Goal: Task Accomplishment & Management: Manage account settings

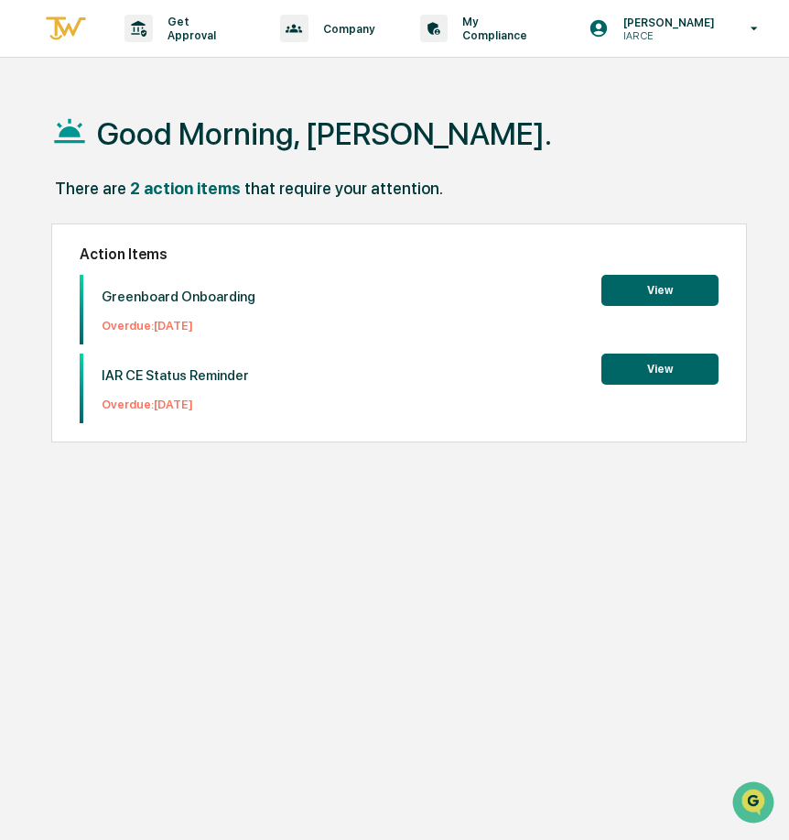
click at [671, 289] on button "View" at bounding box center [660, 290] width 117 height 31
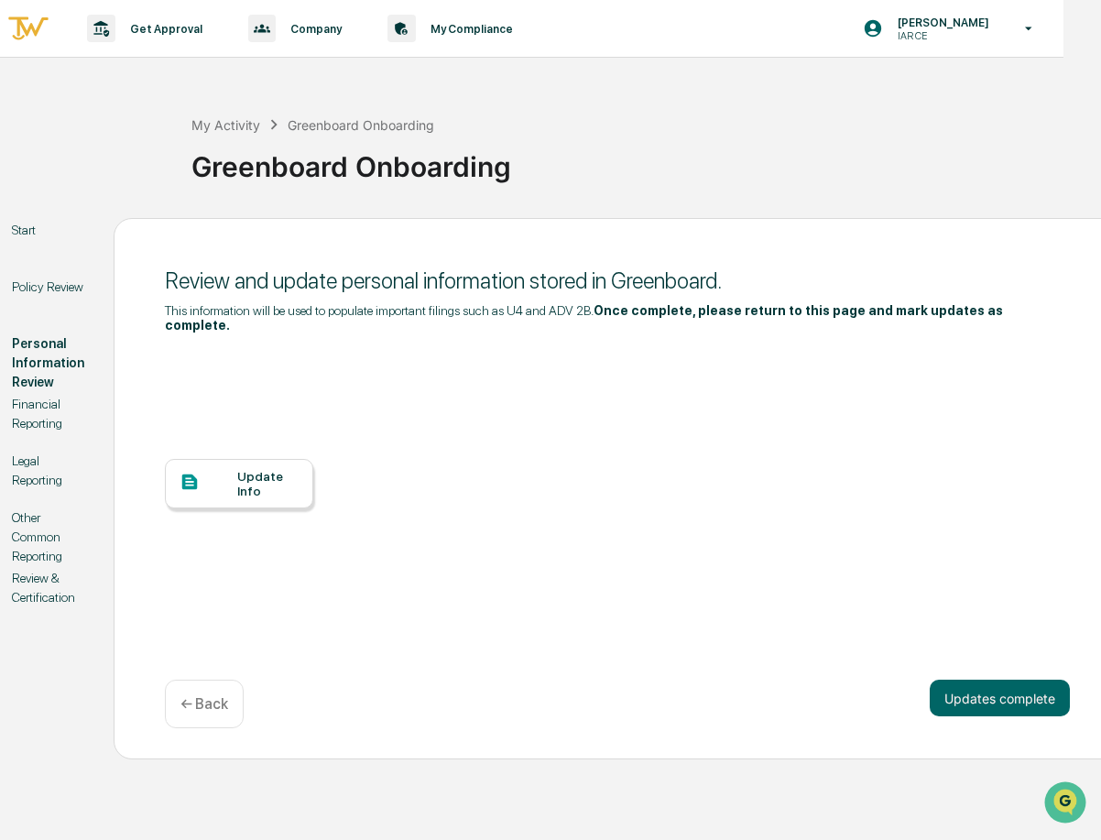
scroll to position [0, 38]
click at [292, 483] on div "Update Info" at bounding box center [266, 483] width 61 height 29
click at [217, 708] on p "← Back" at bounding box center [203, 703] width 48 height 17
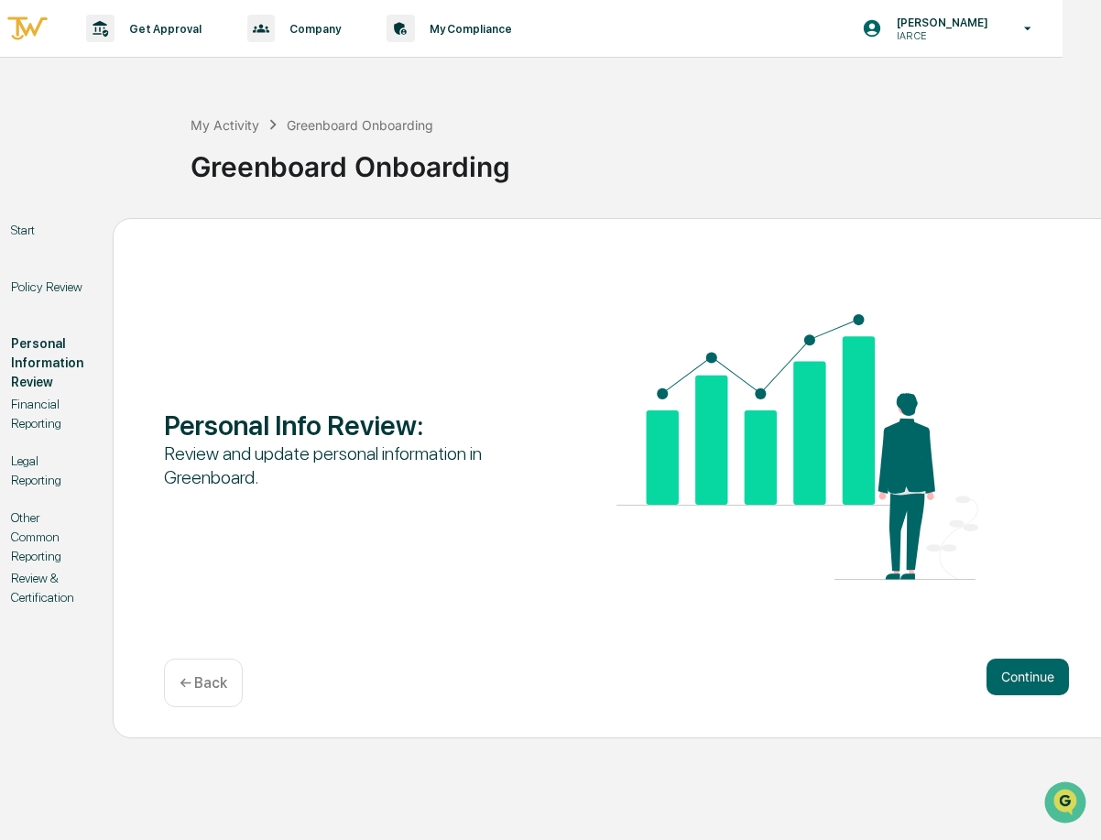
click at [27, 243] on div "Start" at bounding box center [47, 251] width 102 height 57
click at [20, 216] on div "My Activity Greenboard Onboarding Greenboard Onboarding Start Policy Review Per…" at bounding box center [512, 412] width 1101 height 651
click at [23, 223] on div "Start" at bounding box center [47, 230] width 72 height 19
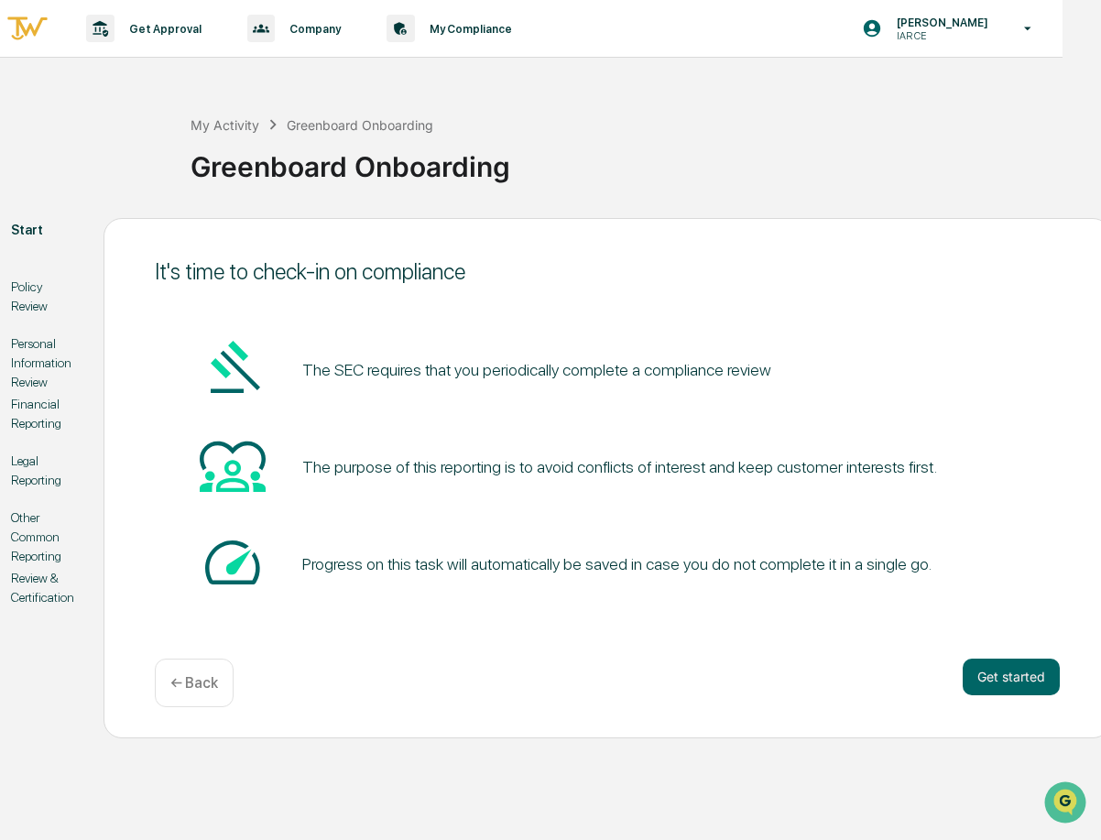
click at [33, 22] on img at bounding box center [27, 29] width 44 height 30
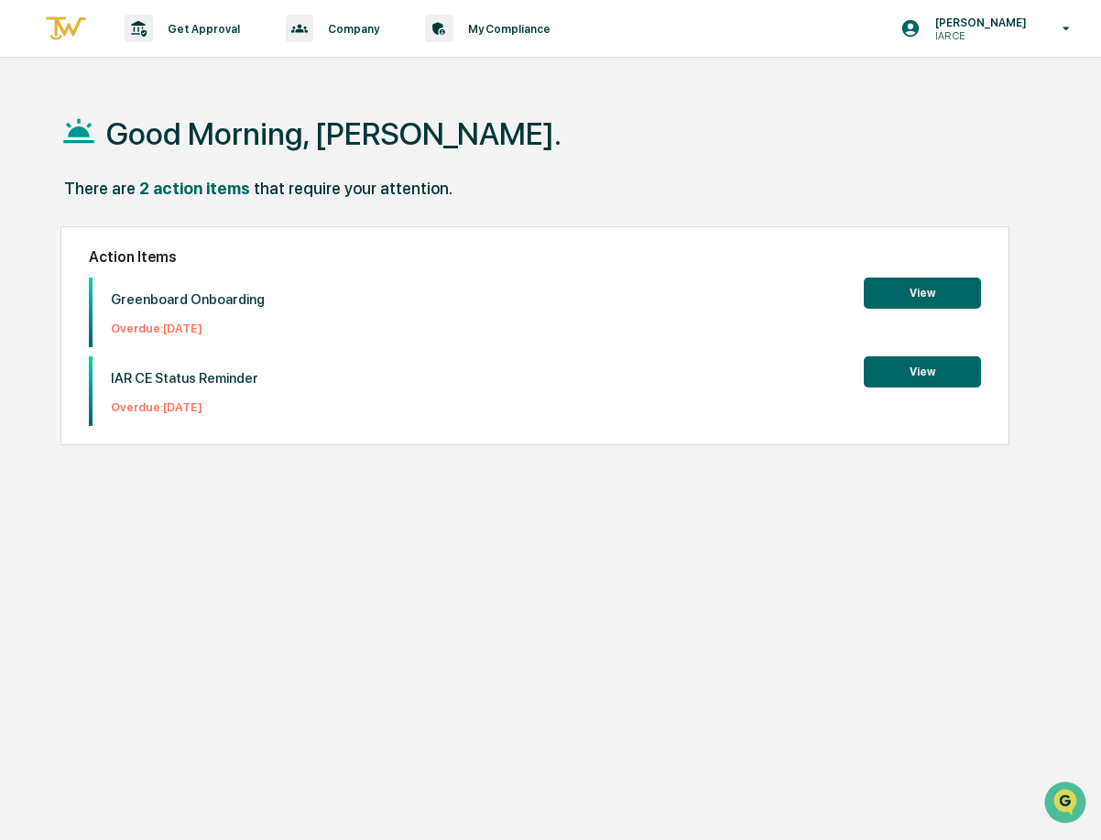
click at [788, 358] on button "View" at bounding box center [921, 371] width 117 height 31
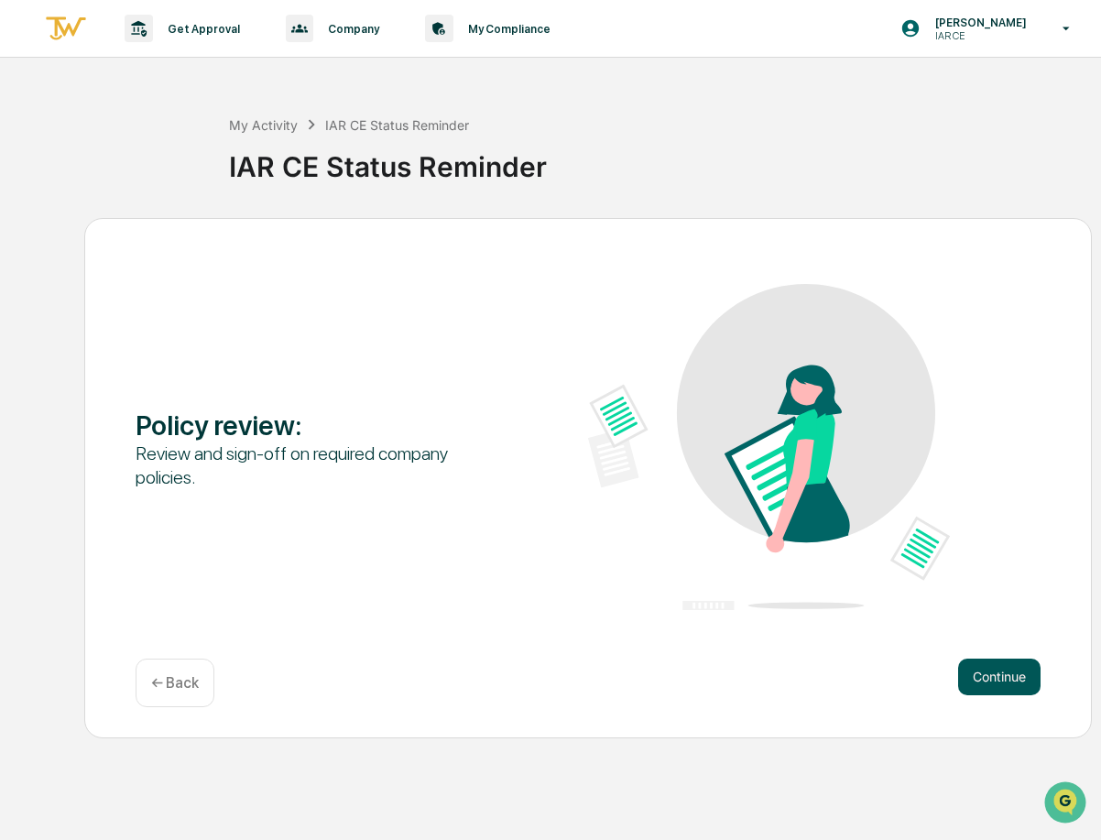
click at [788, 688] on button "Continue" at bounding box center [999, 676] width 82 height 37
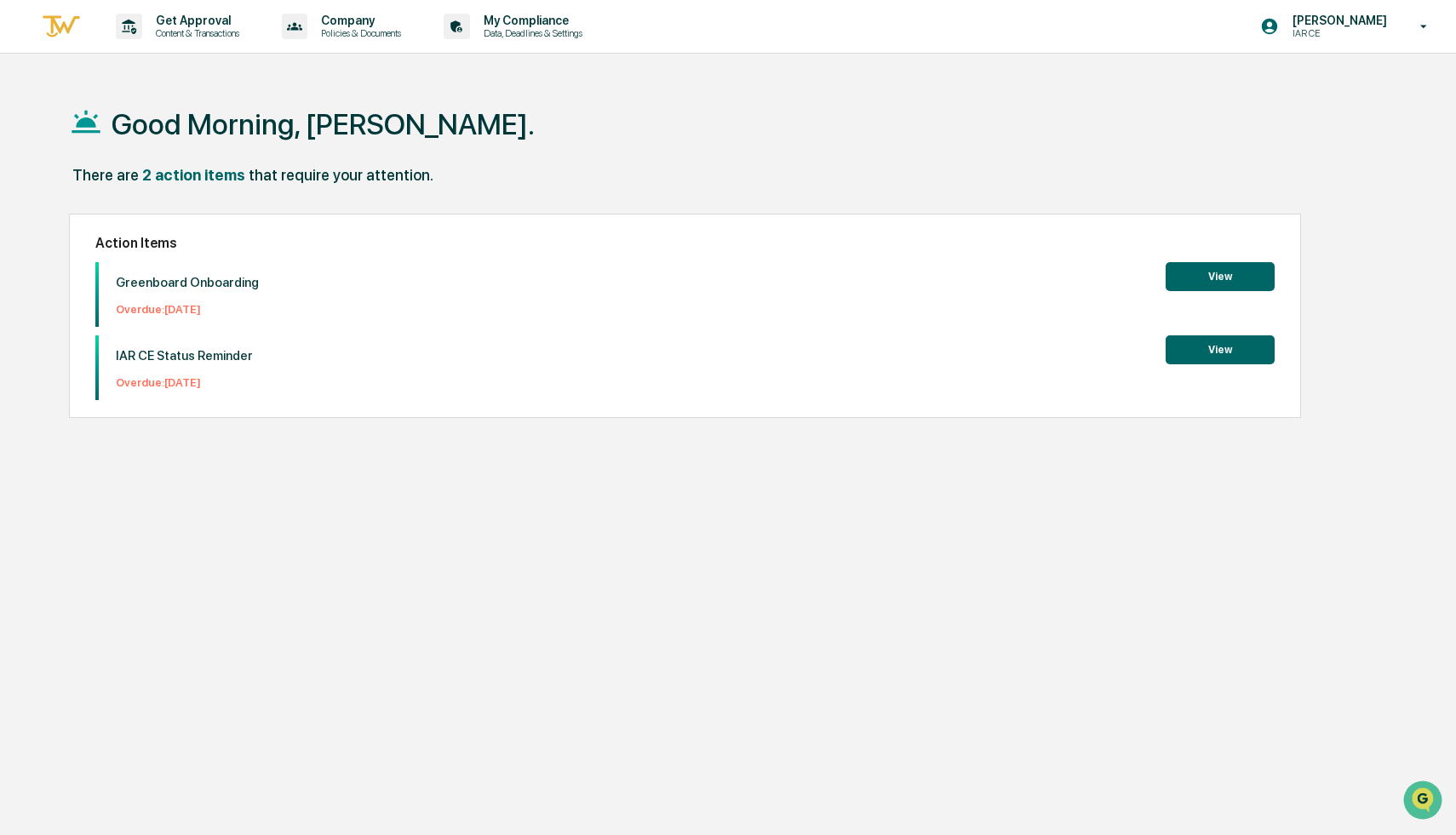
click at [733, 267] on button "View" at bounding box center [1219, 276] width 109 height 29
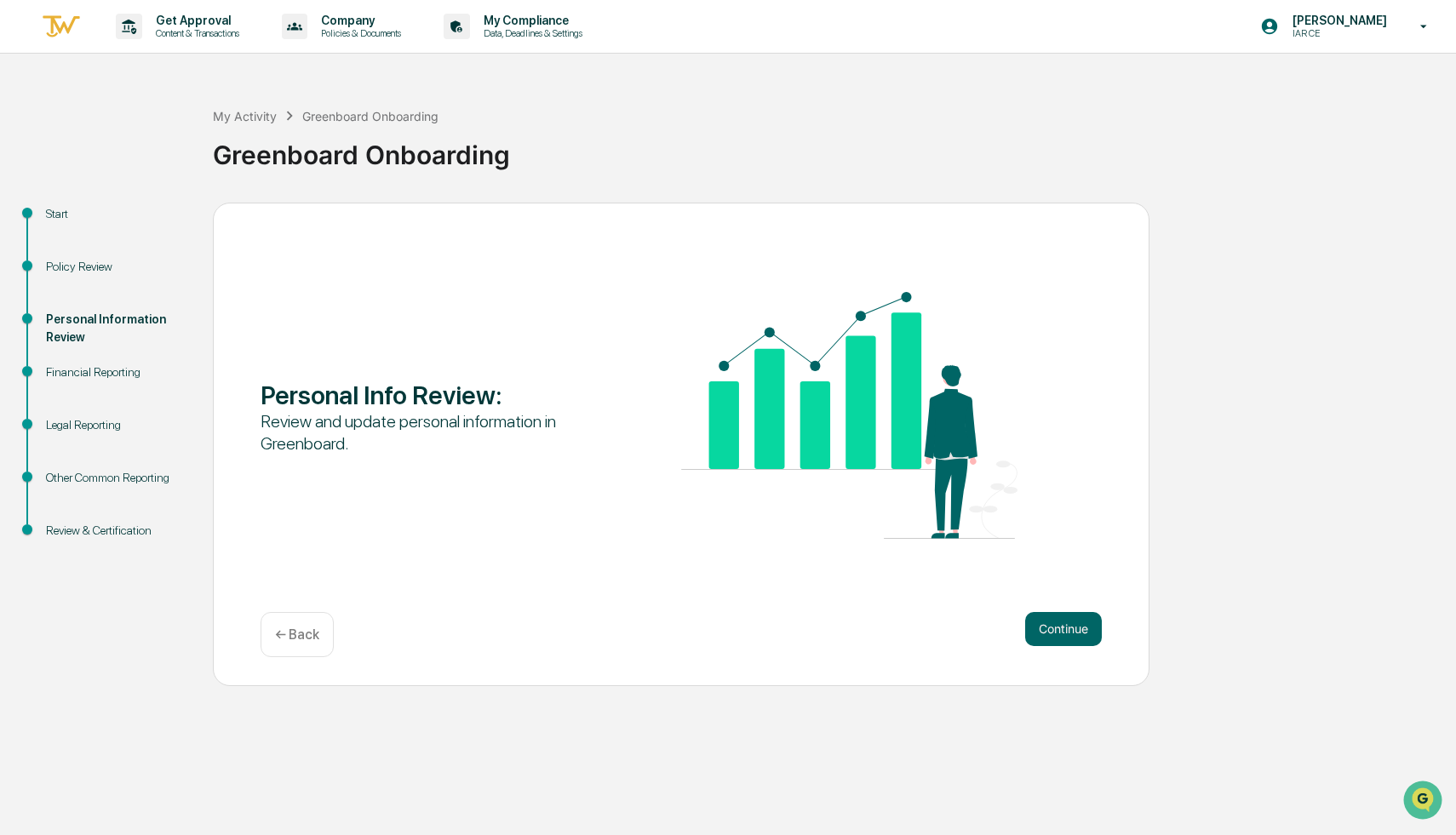
click at [67, 269] on div "Policy Review" at bounding box center [115, 266] width 139 height 18
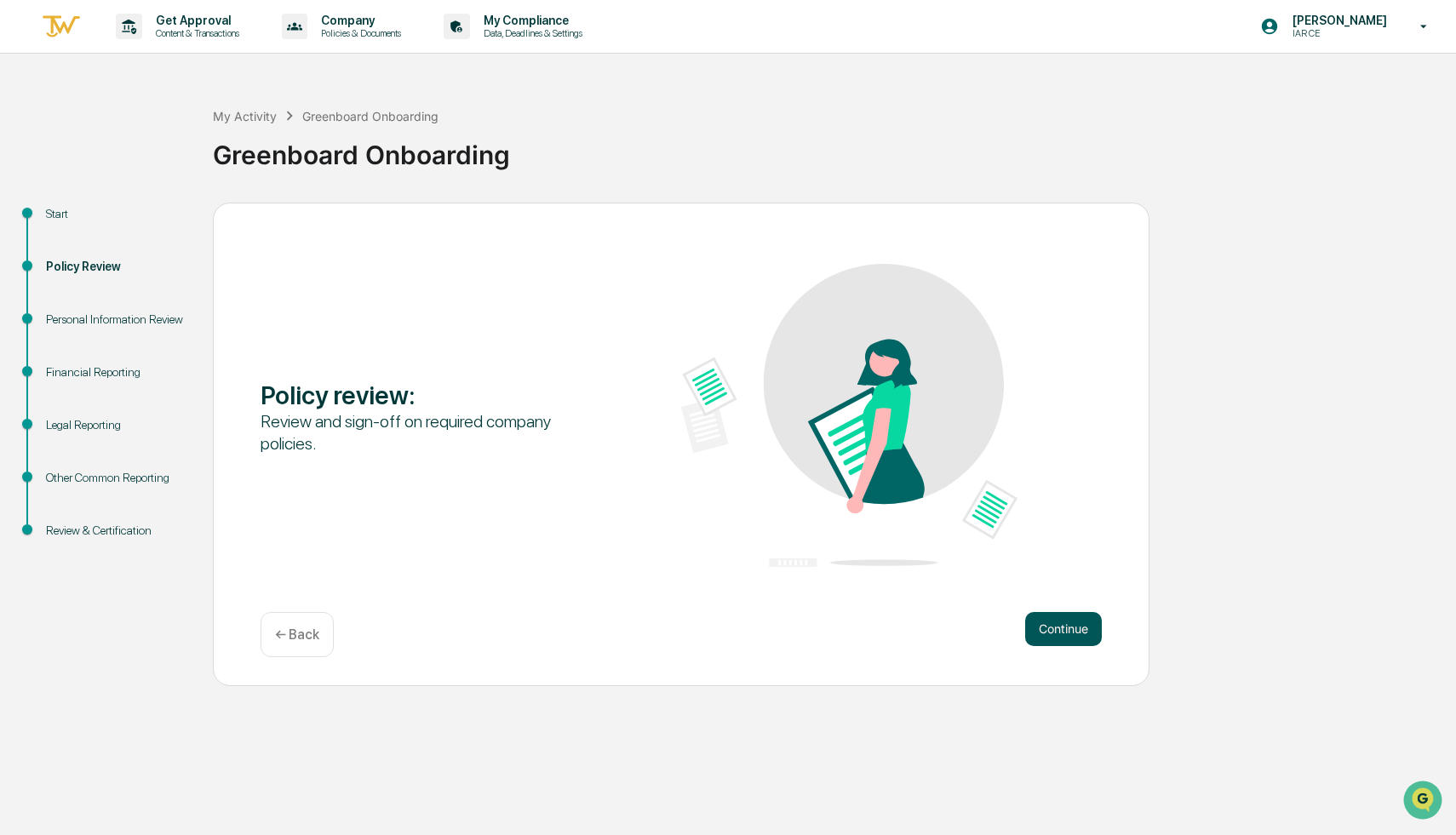
click at [733, 634] on button "Continue" at bounding box center [1063, 629] width 76 height 34
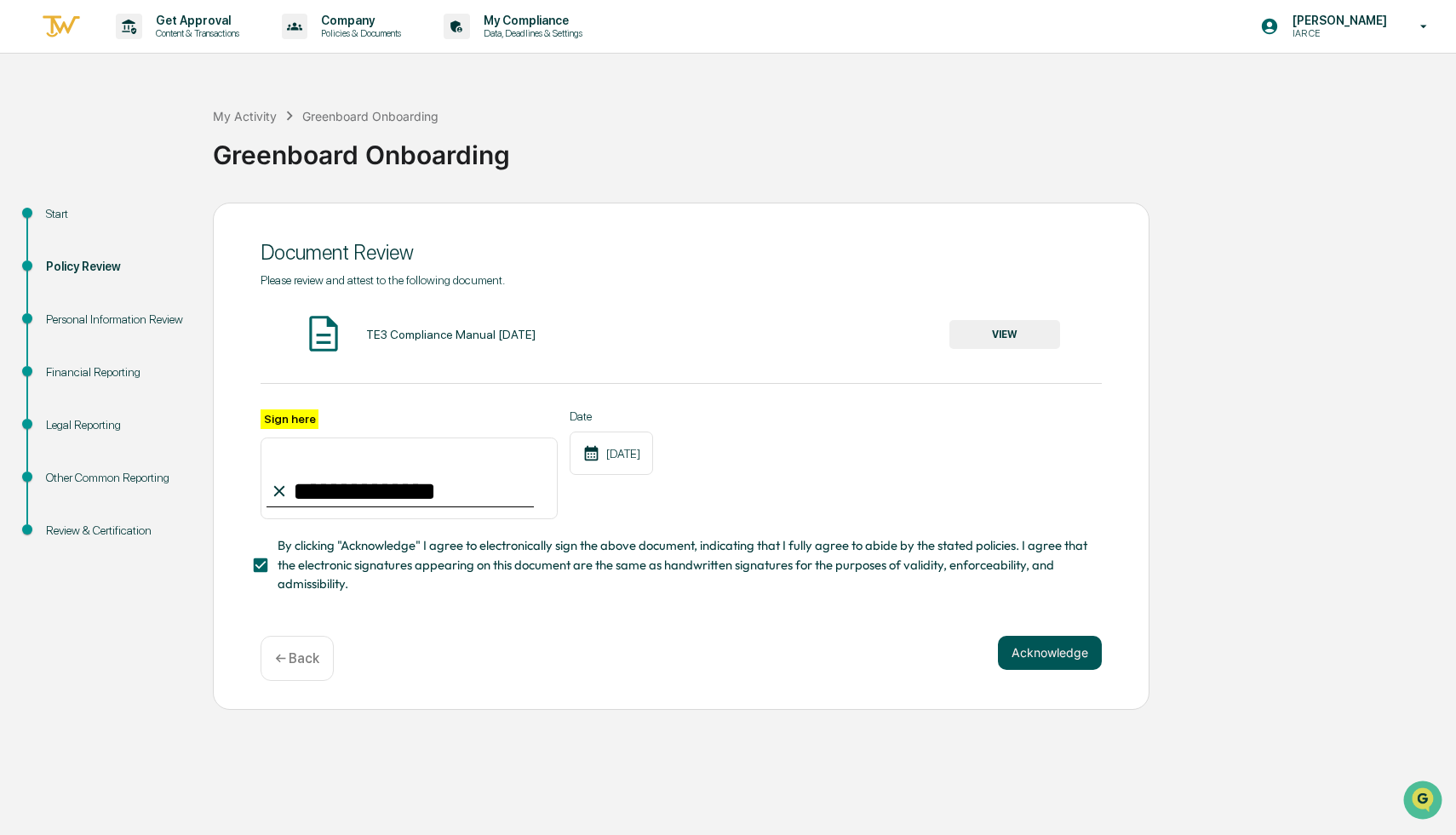
click at [733, 652] on button "Acknowledge" at bounding box center [1050, 653] width 104 height 34
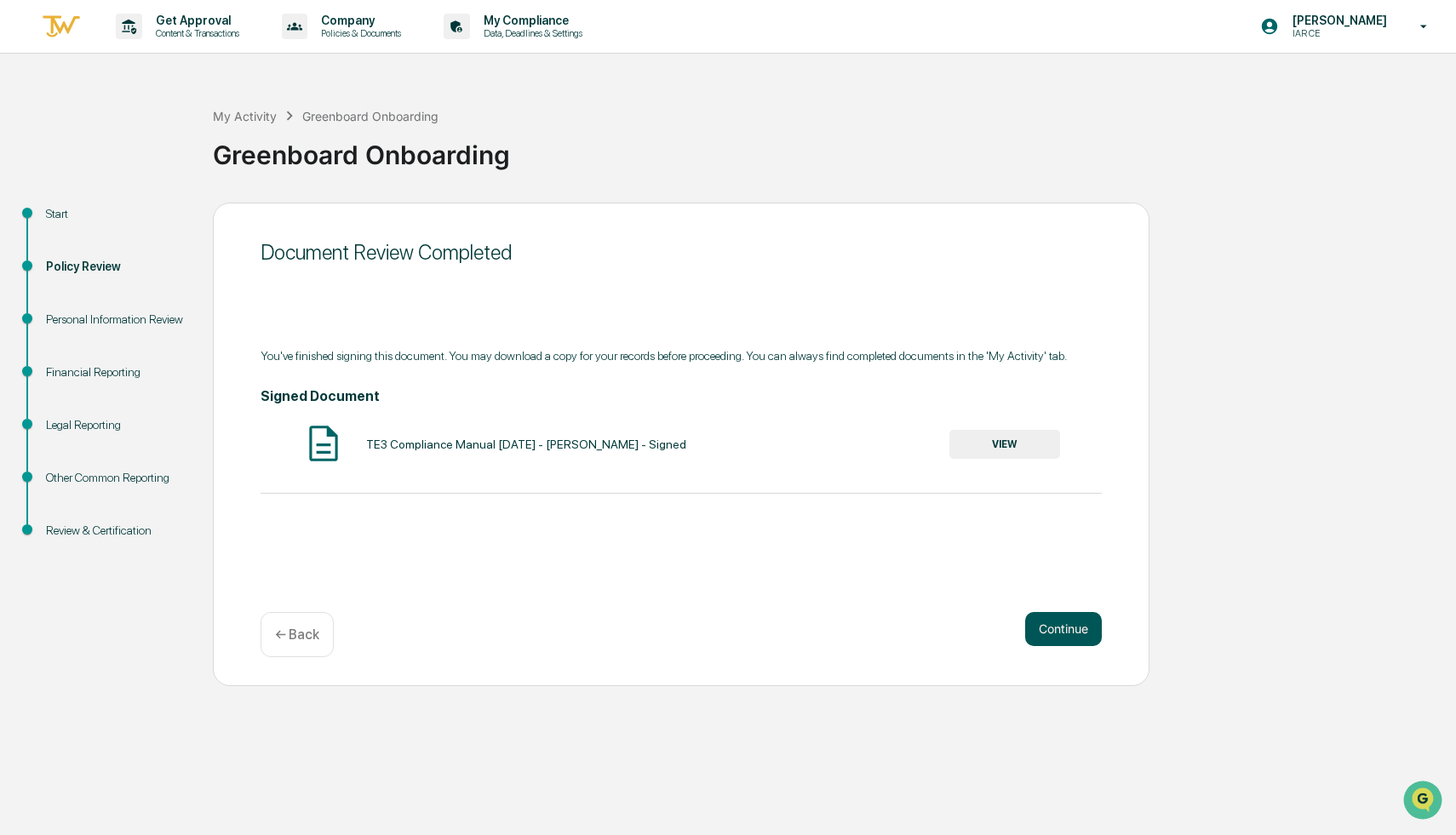
click at [733, 634] on button "Continue" at bounding box center [1063, 629] width 76 height 34
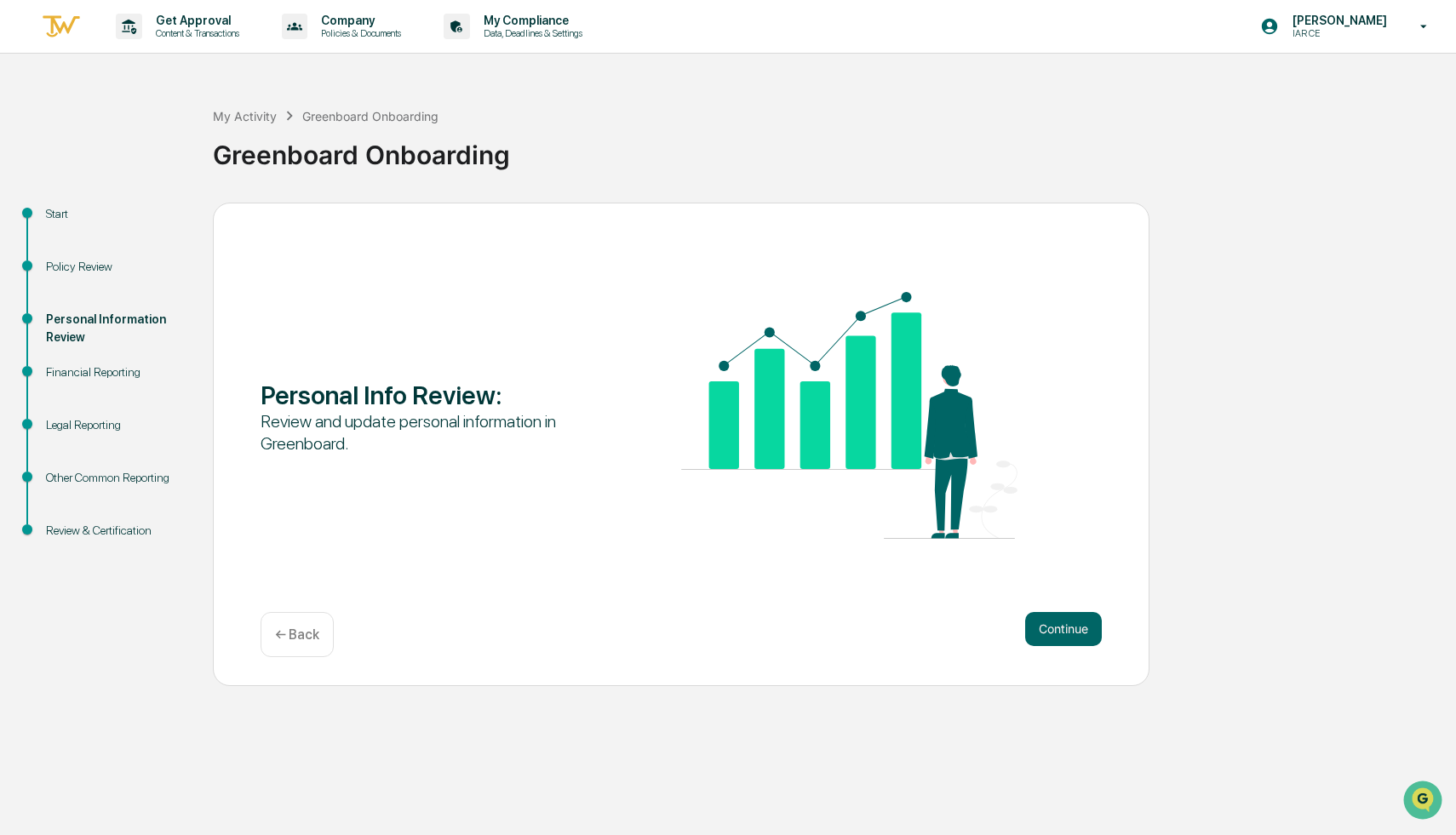
click at [278, 623] on div "← Back" at bounding box center [297, 634] width 73 height 46
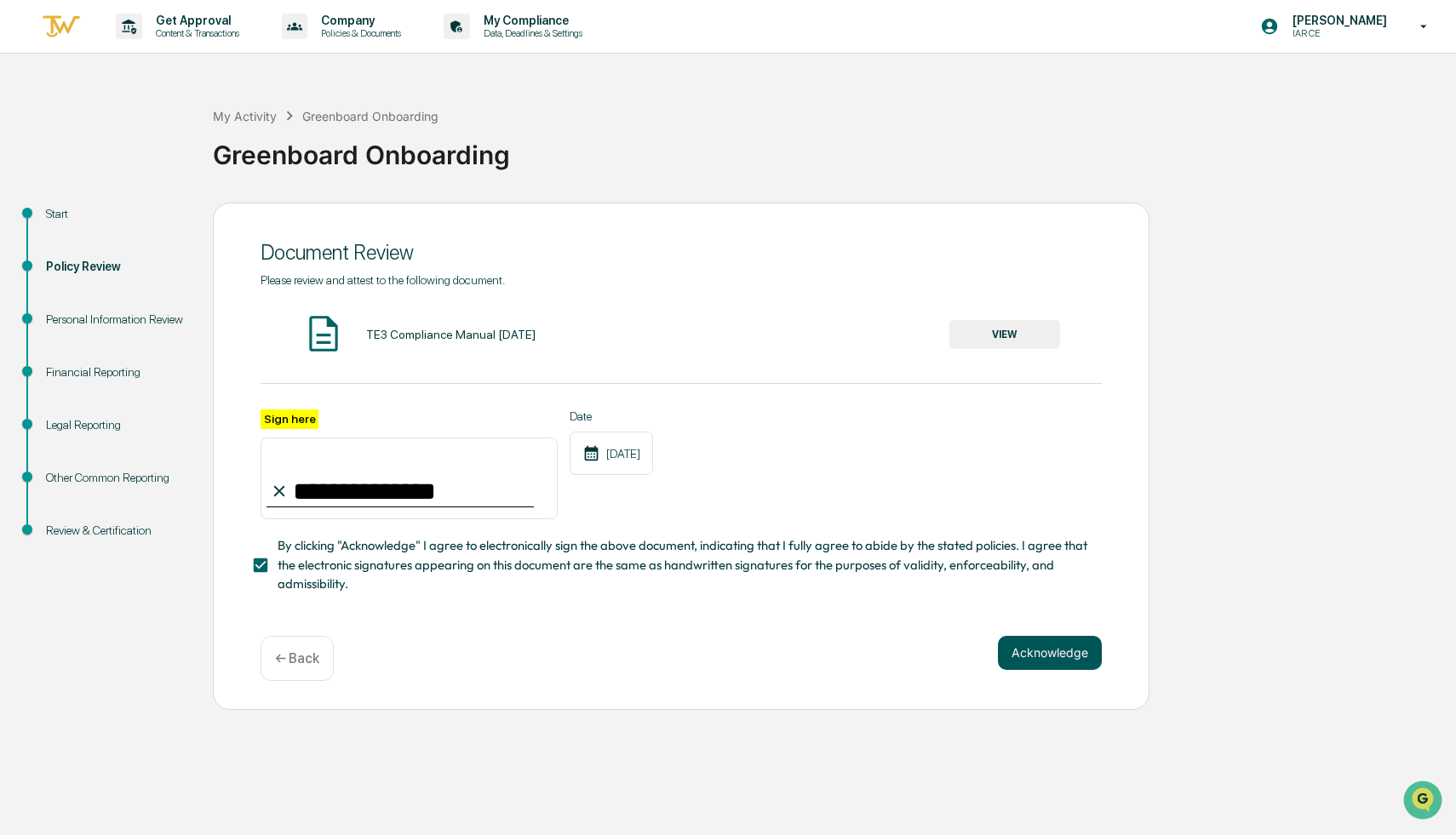
click at [733, 647] on button "Acknowledge" at bounding box center [1050, 653] width 104 height 34
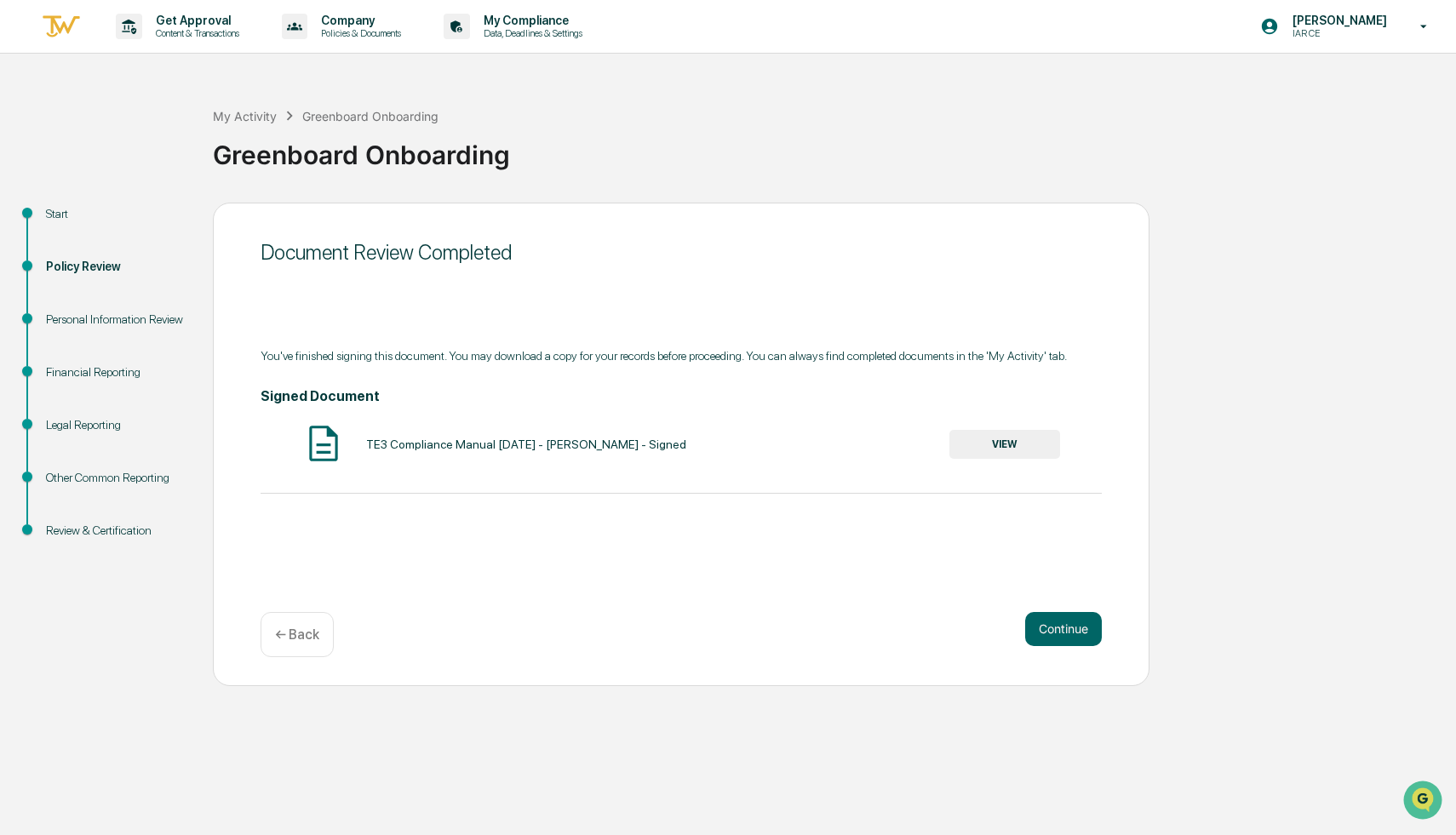
click at [733, 453] on button "VIEW" at bounding box center [1004, 444] width 111 height 29
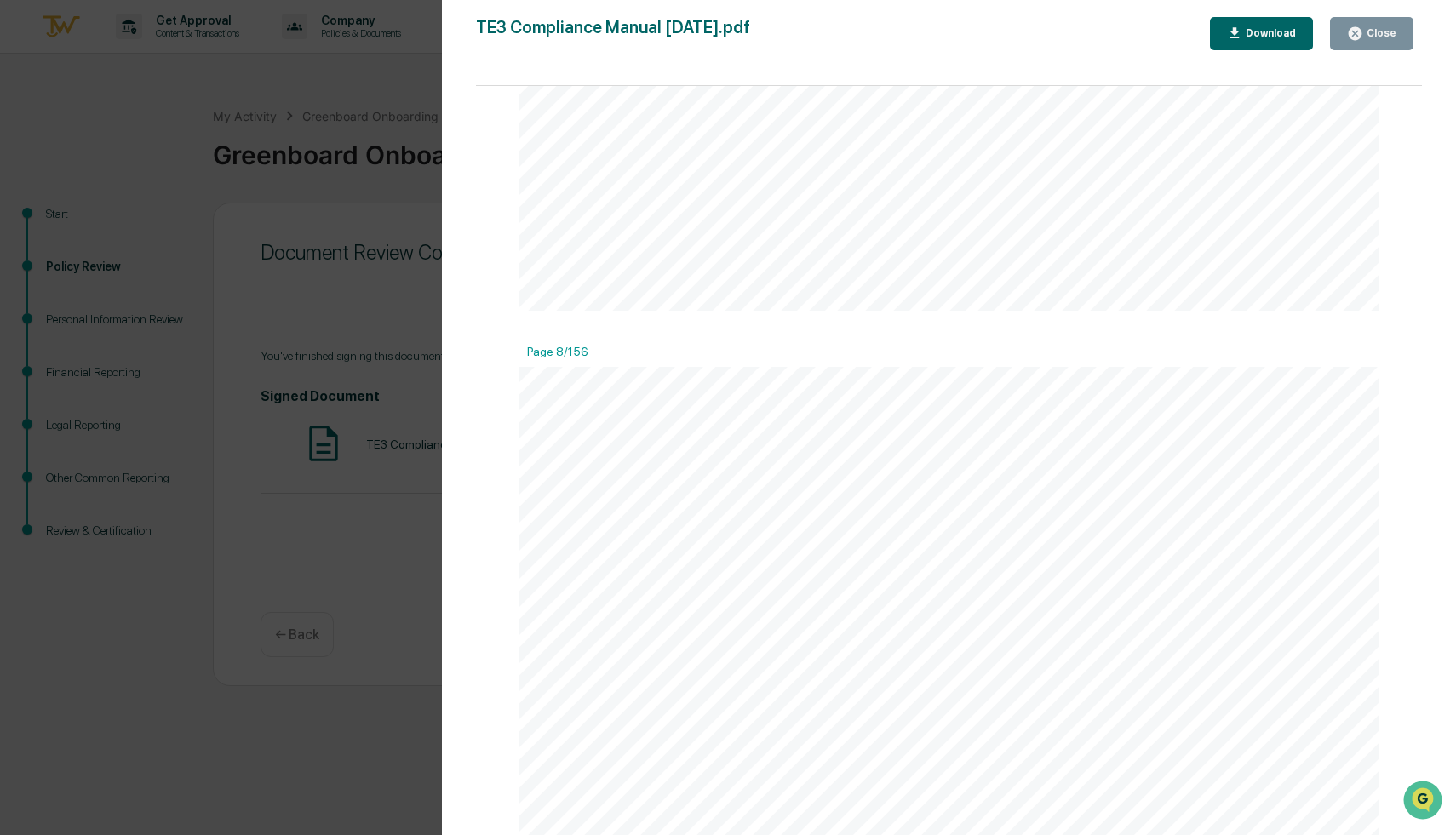
scroll to position [8088, 0]
click at [387, 373] on div "Version History [DATE] 06:02 PM [PERSON_NAME] TE3 Compliance Manual [DATE].pdf …" at bounding box center [728, 418] width 1456 height 835
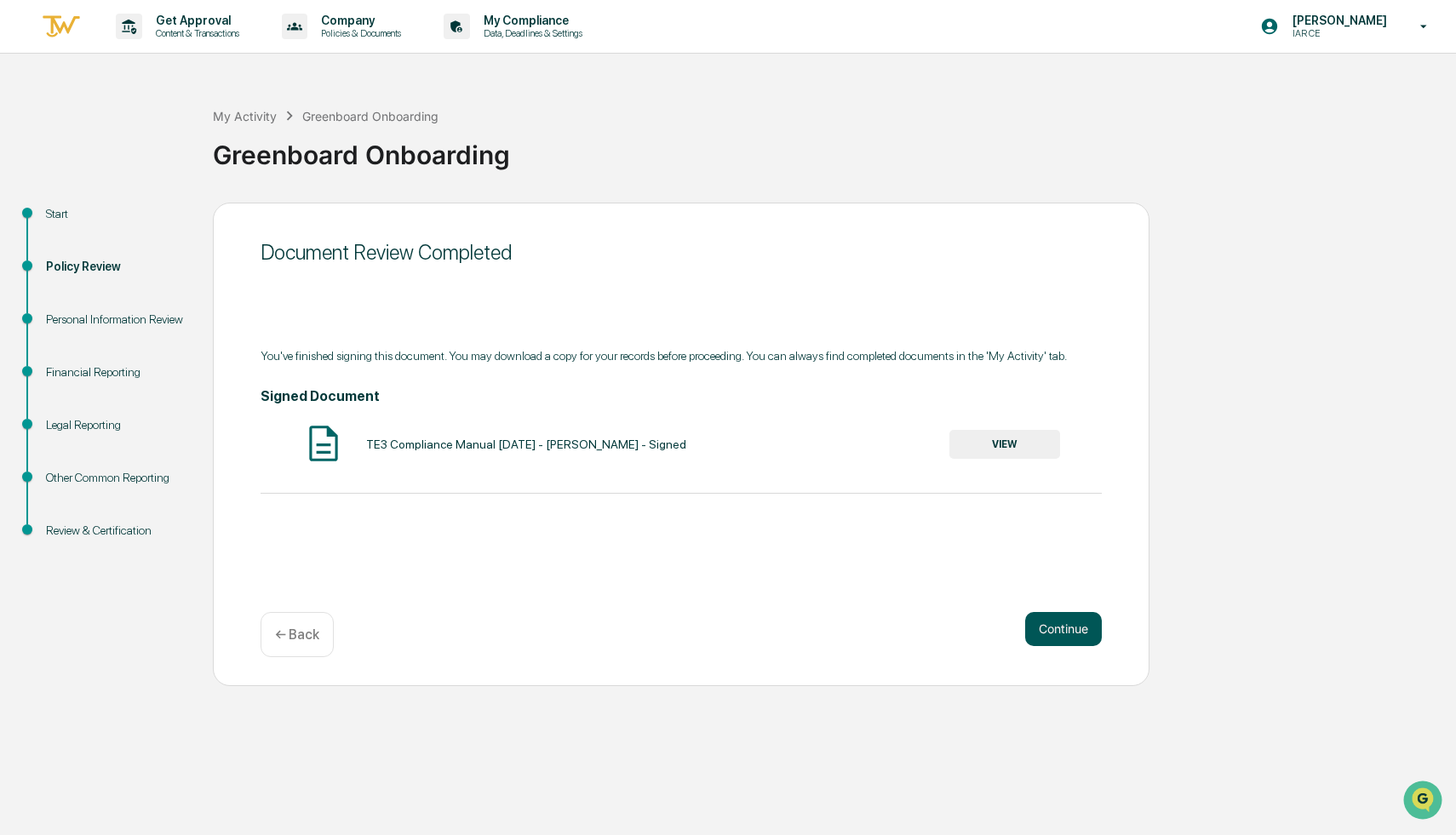
click at [733, 620] on button "Continue" at bounding box center [1063, 629] width 76 height 34
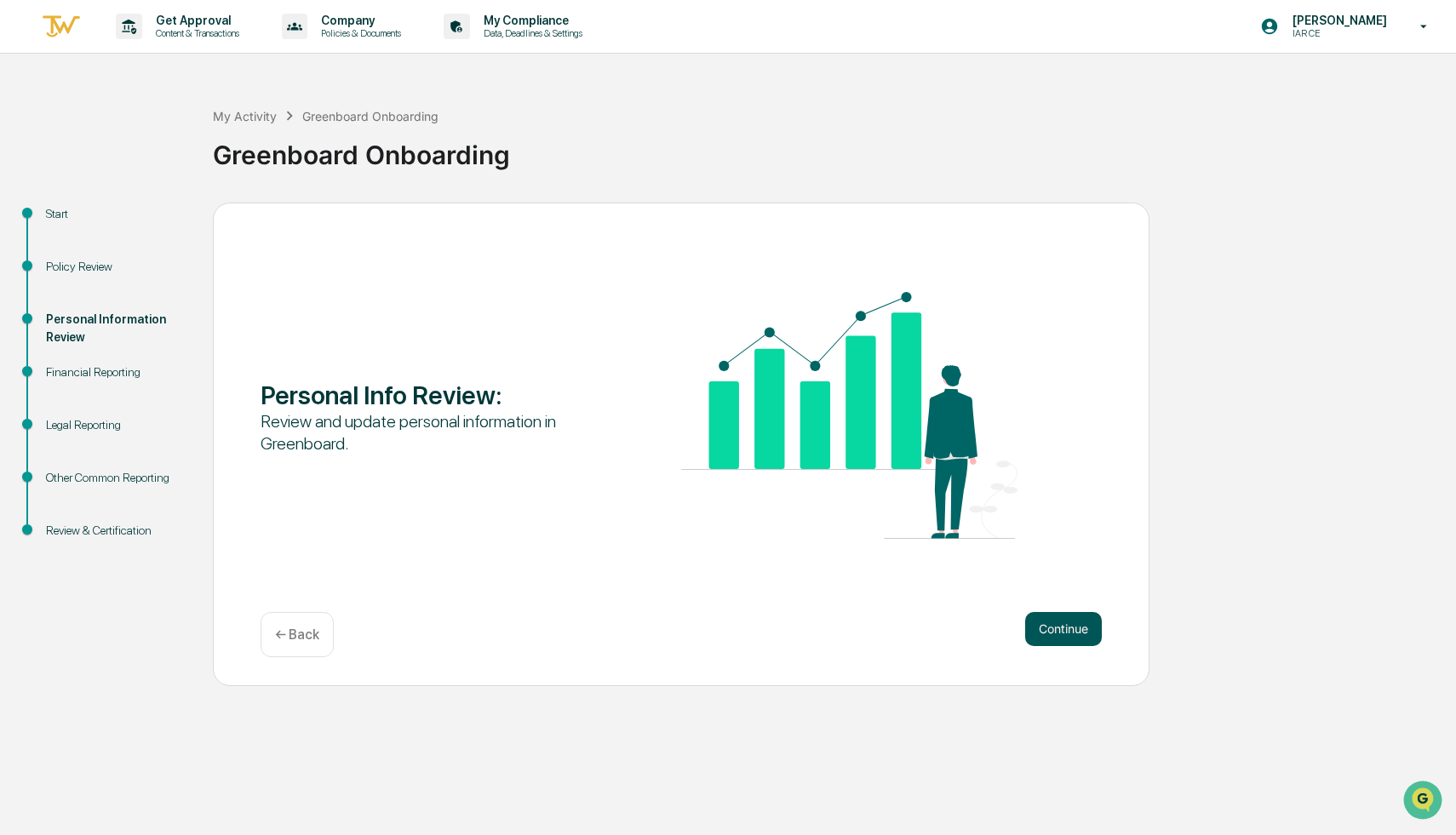
click at [733, 628] on button "Continue" at bounding box center [1063, 629] width 76 height 34
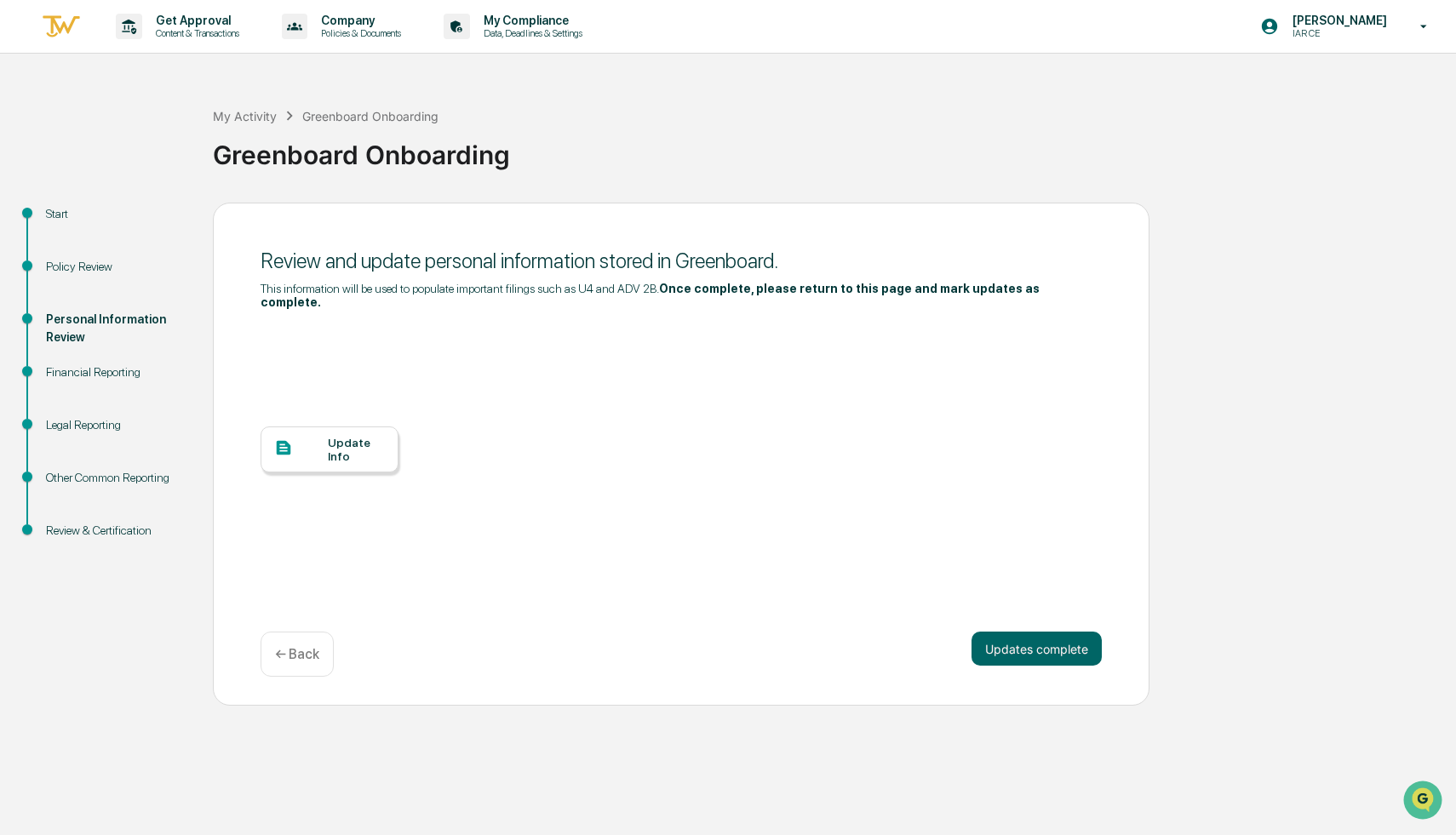
click at [339, 455] on div "Update Info" at bounding box center [355, 449] width 57 height 27
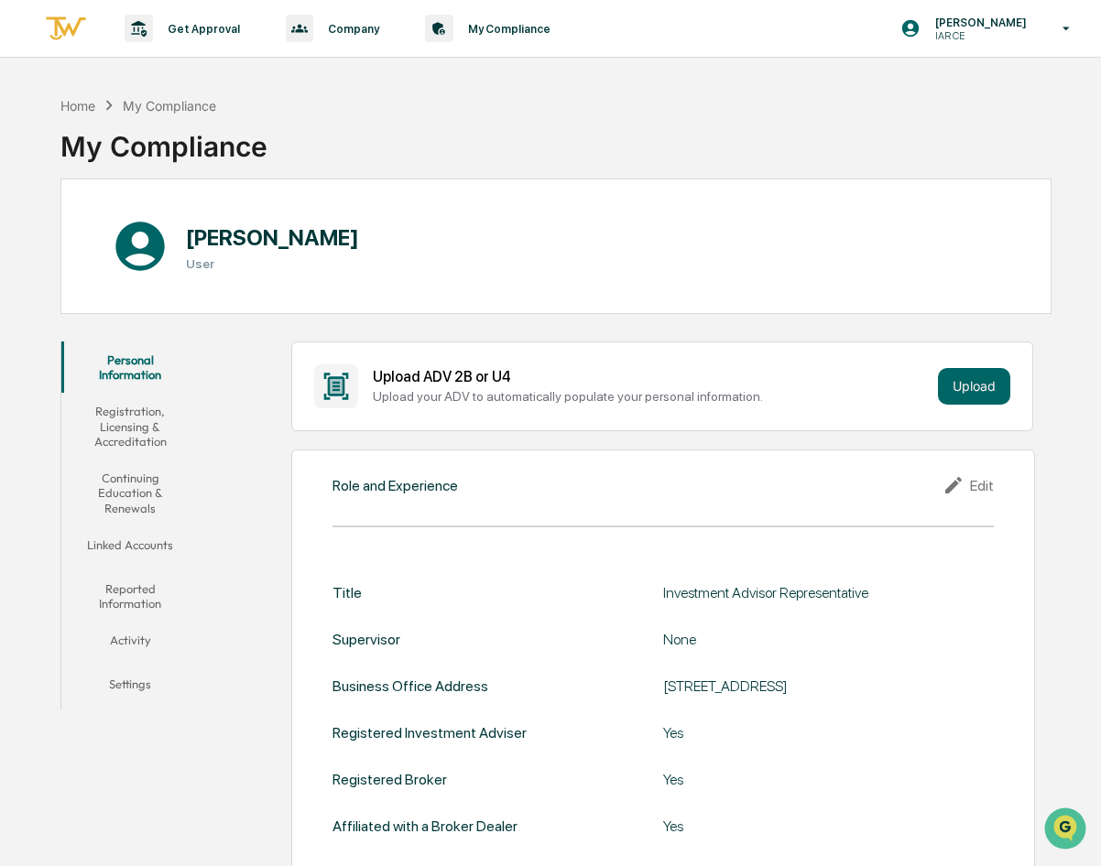
click at [128, 407] on button "Registration, Licensing & Accreditation" at bounding box center [129, 426] width 137 height 67
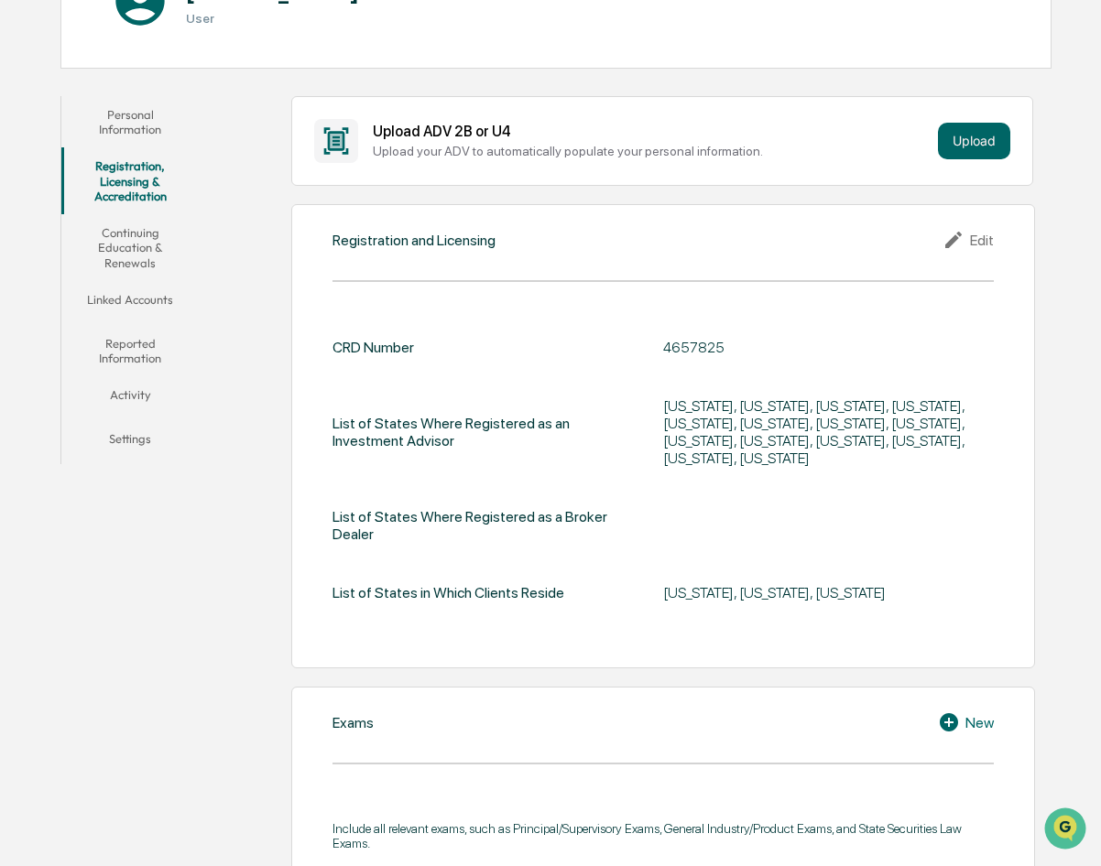
scroll to position [255, 0]
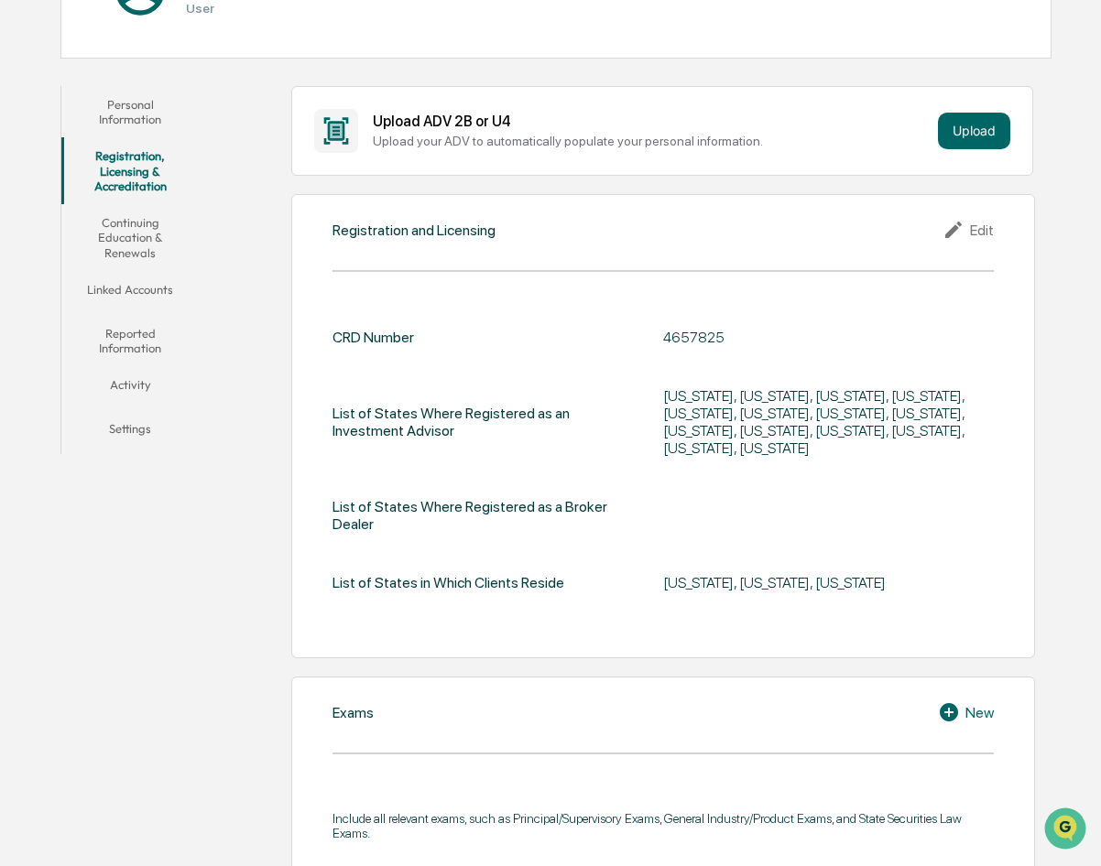
click at [135, 252] on button "Continuing Education & Renewals" at bounding box center [129, 237] width 137 height 67
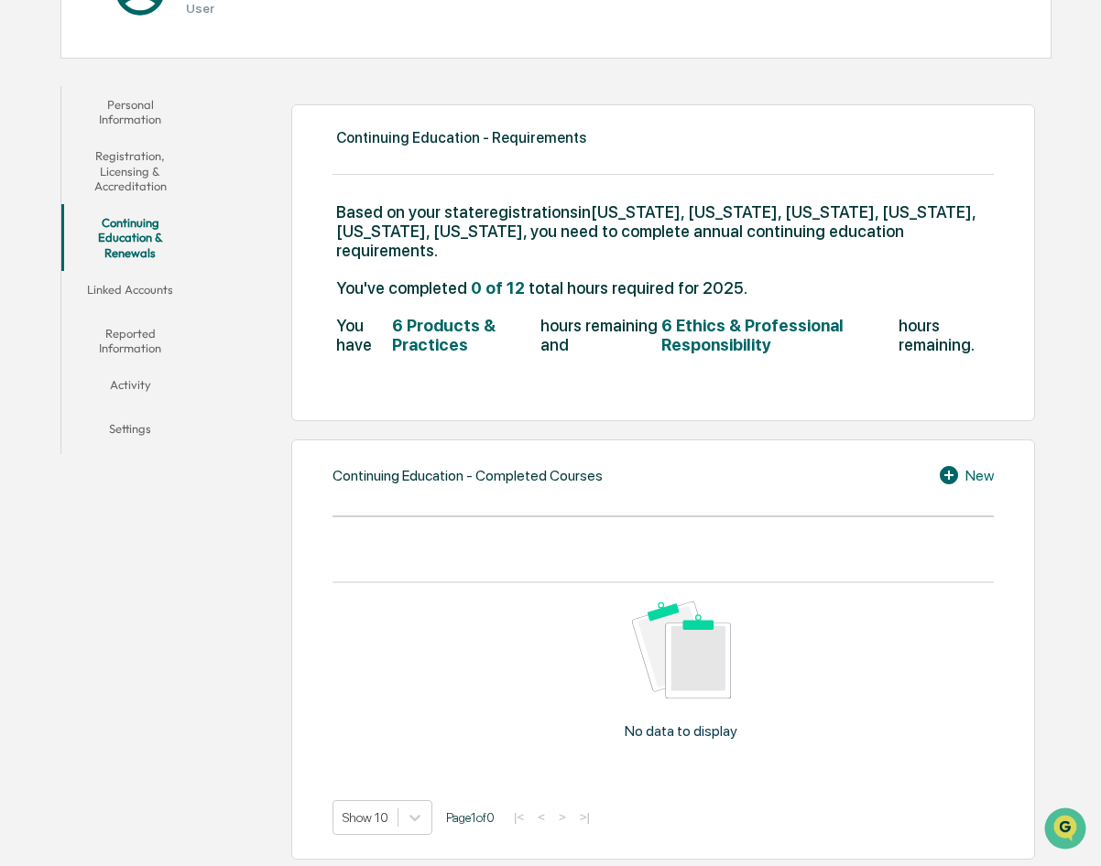
click at [143, 282] on button "Linked Accounts" at bounding box center [129, 293] width 137 height 44
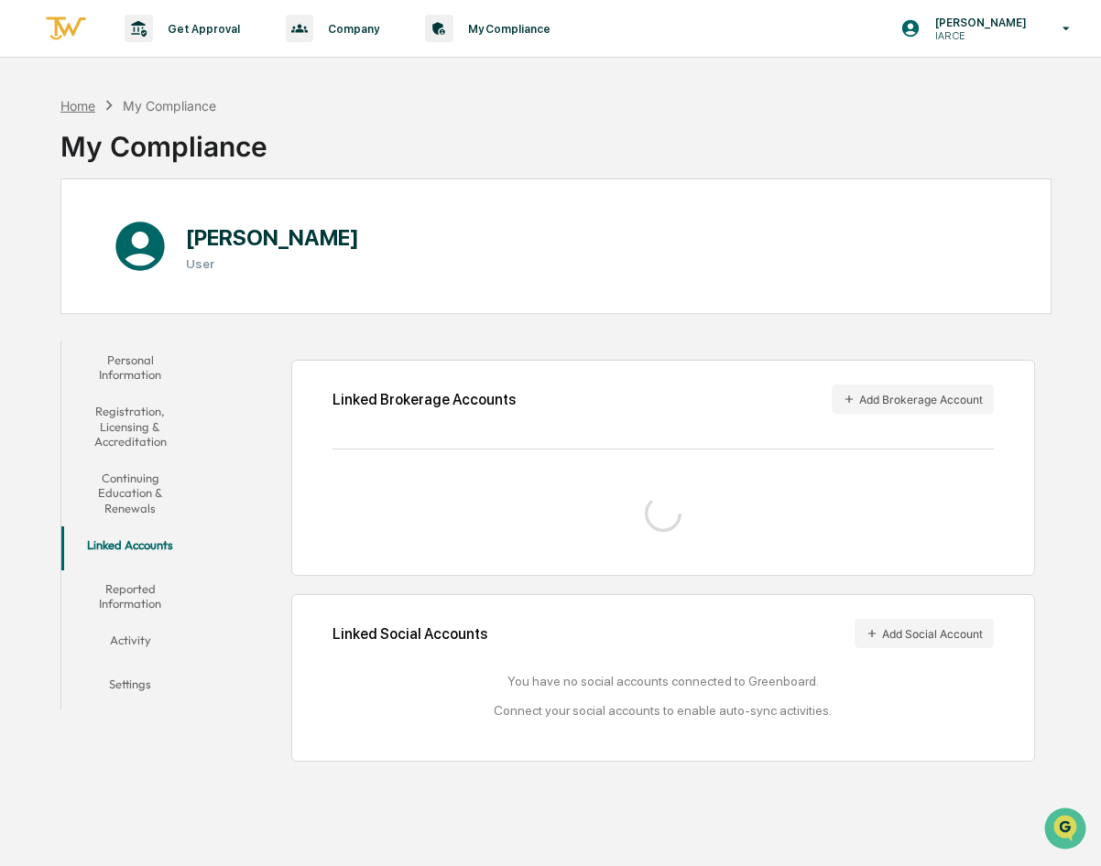
click at [90, 101] on div "Home" at bounding box center [77, 106] width 35 height 16
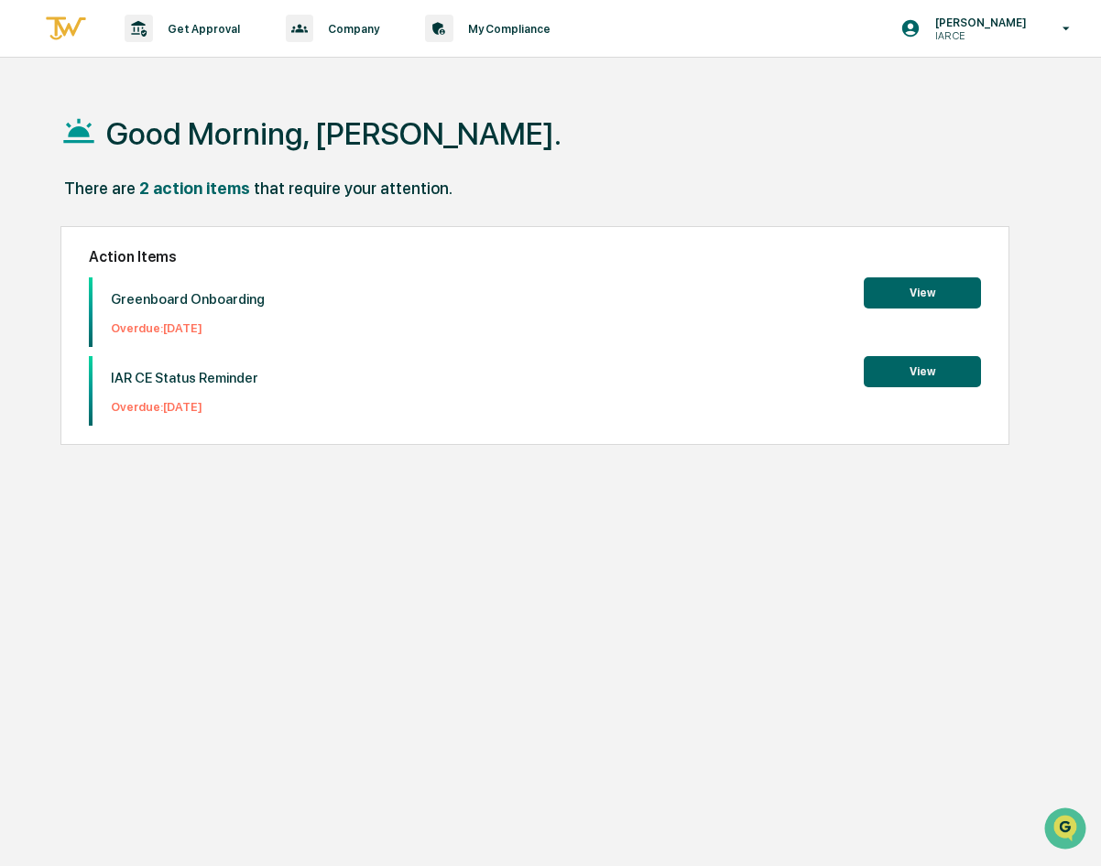
click at [921, 284] on button "View" at bounding box center [921, 292] width 117 height 31
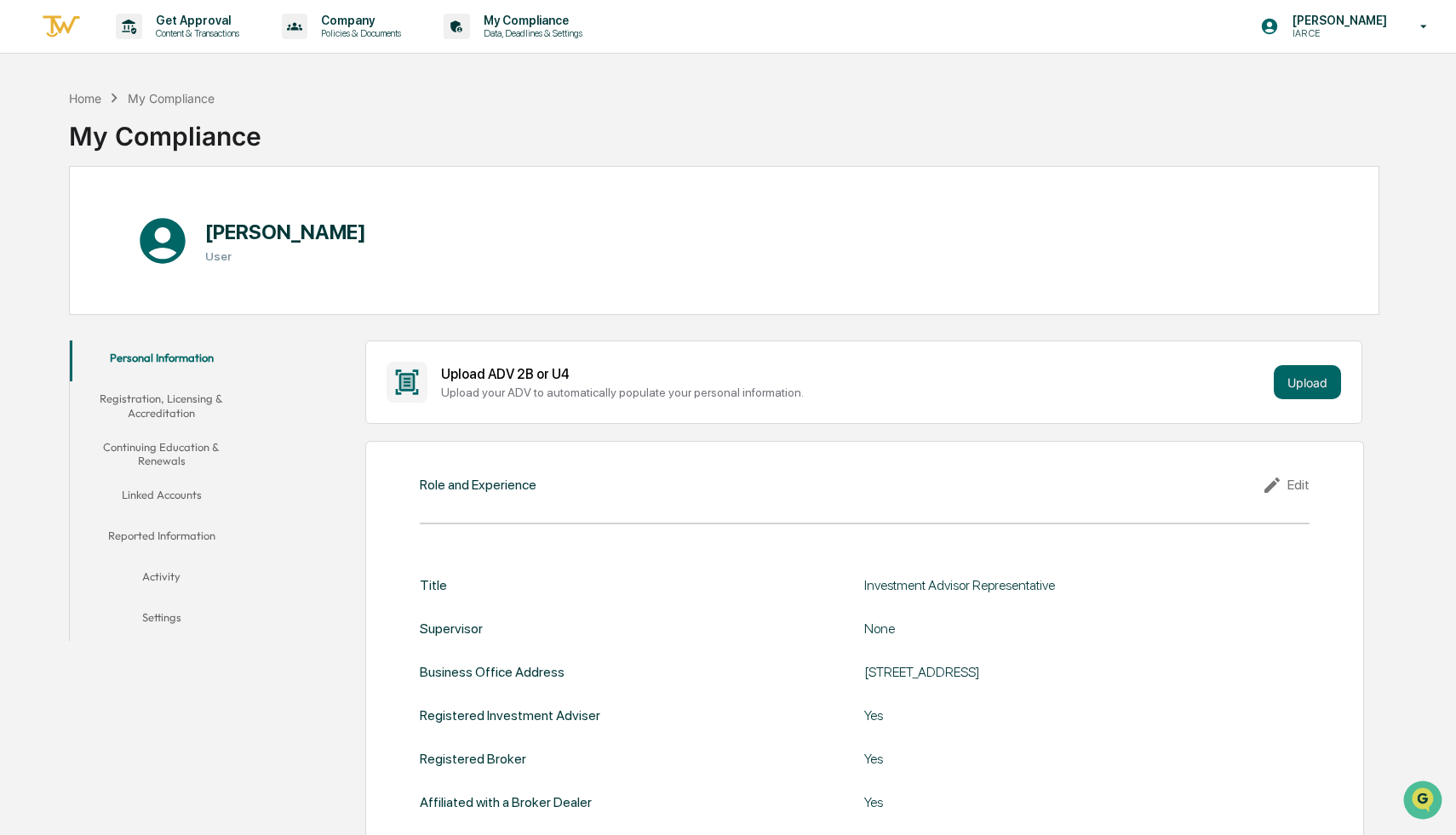
click at [170, 398] on button "Registration, Licensing & Accreditation" at bounding box center [161, 405] width 182 height 48
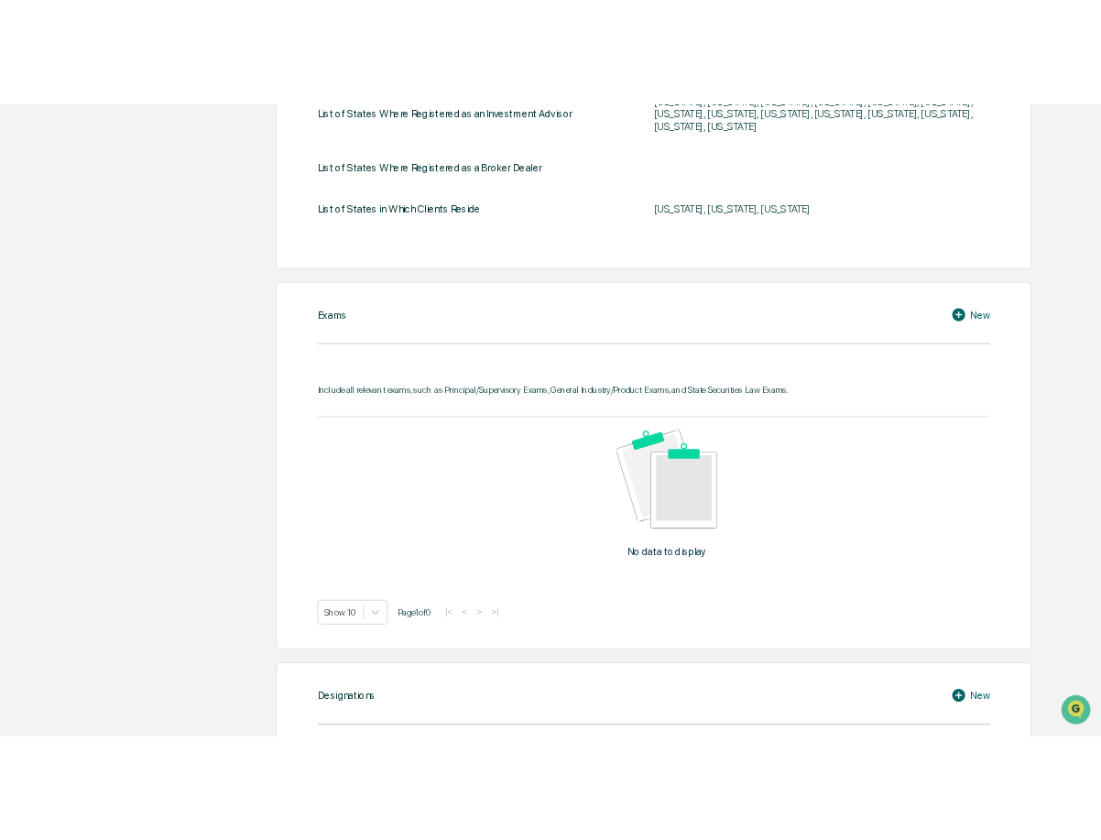
scroll to position [756, 0]
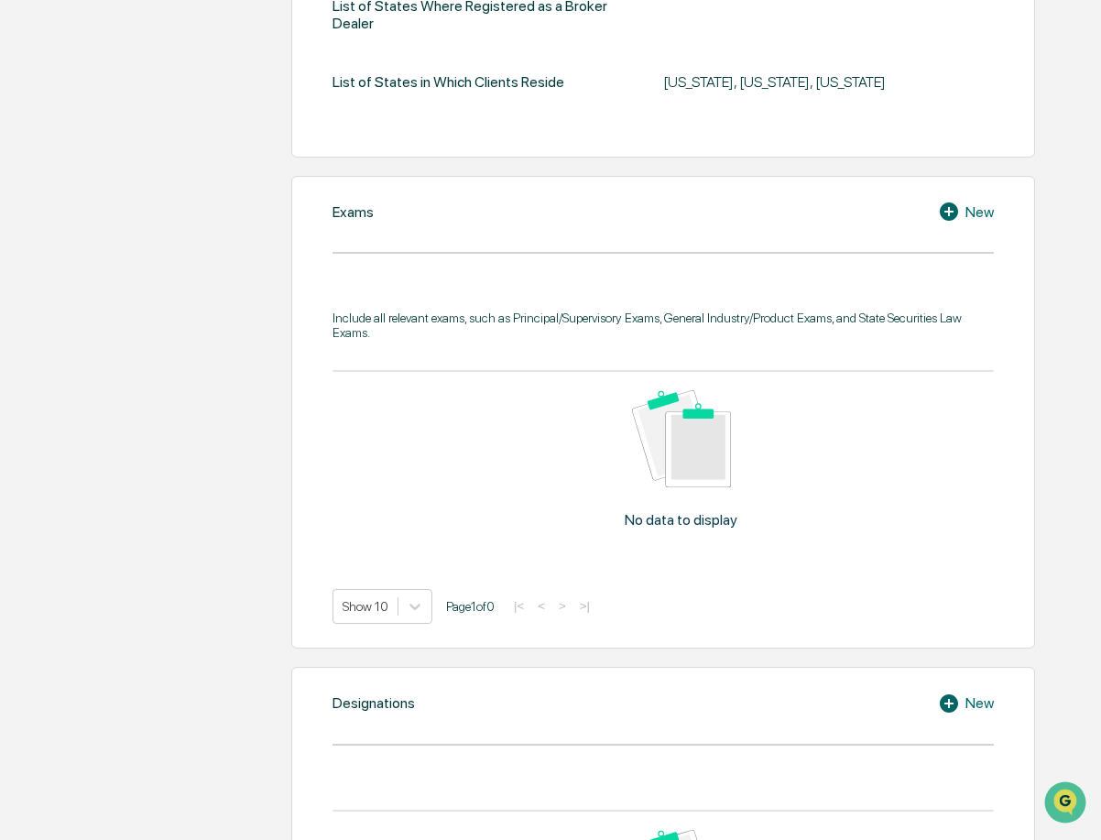
click at [538, 332] on div "Include all relevant exams, such as Principal/Supervisory Exams, General Indust…" at bounding box center [662, 324] width 661 height 29
click at [950, 205] on icon at bounding box center [948, 211] width 18 height 18
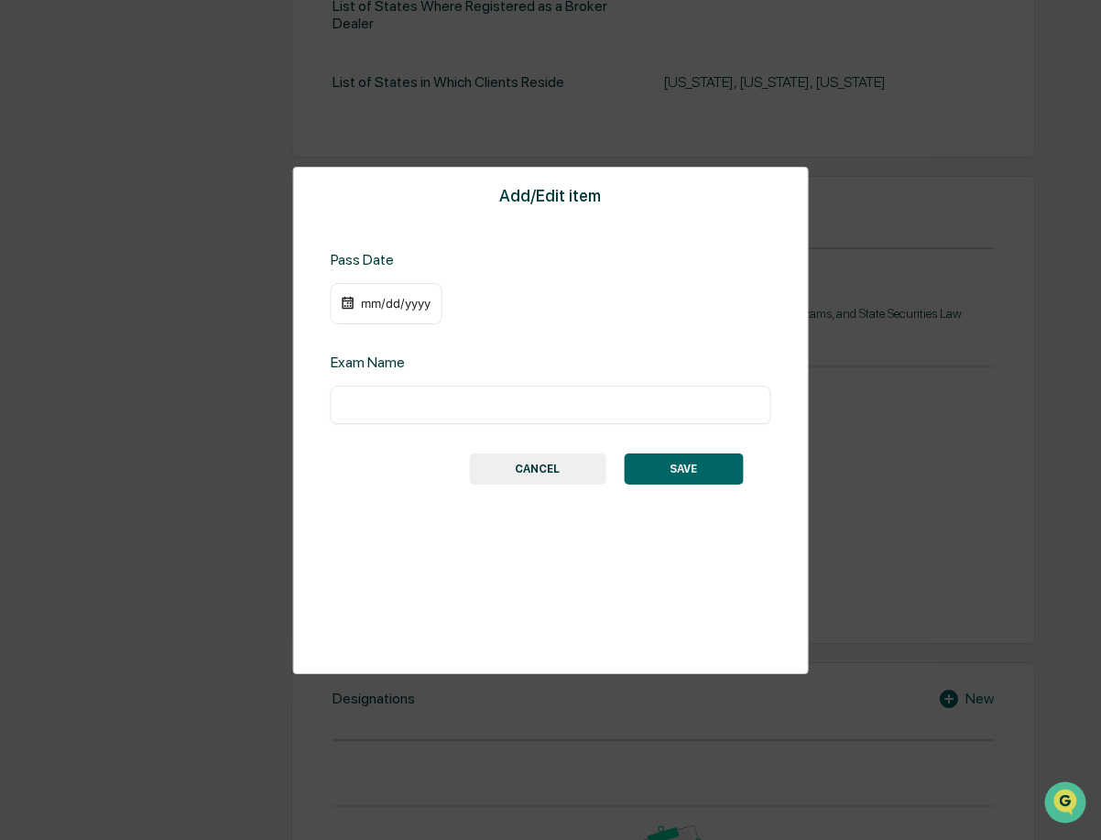
click at [412, 293] on div "mm/dd/yyyy" at bounding box center [387, 304] width 112 height 42
click at [550, 476] on button "CANCEL" at bounding box center [537, 468] width 136 height 31
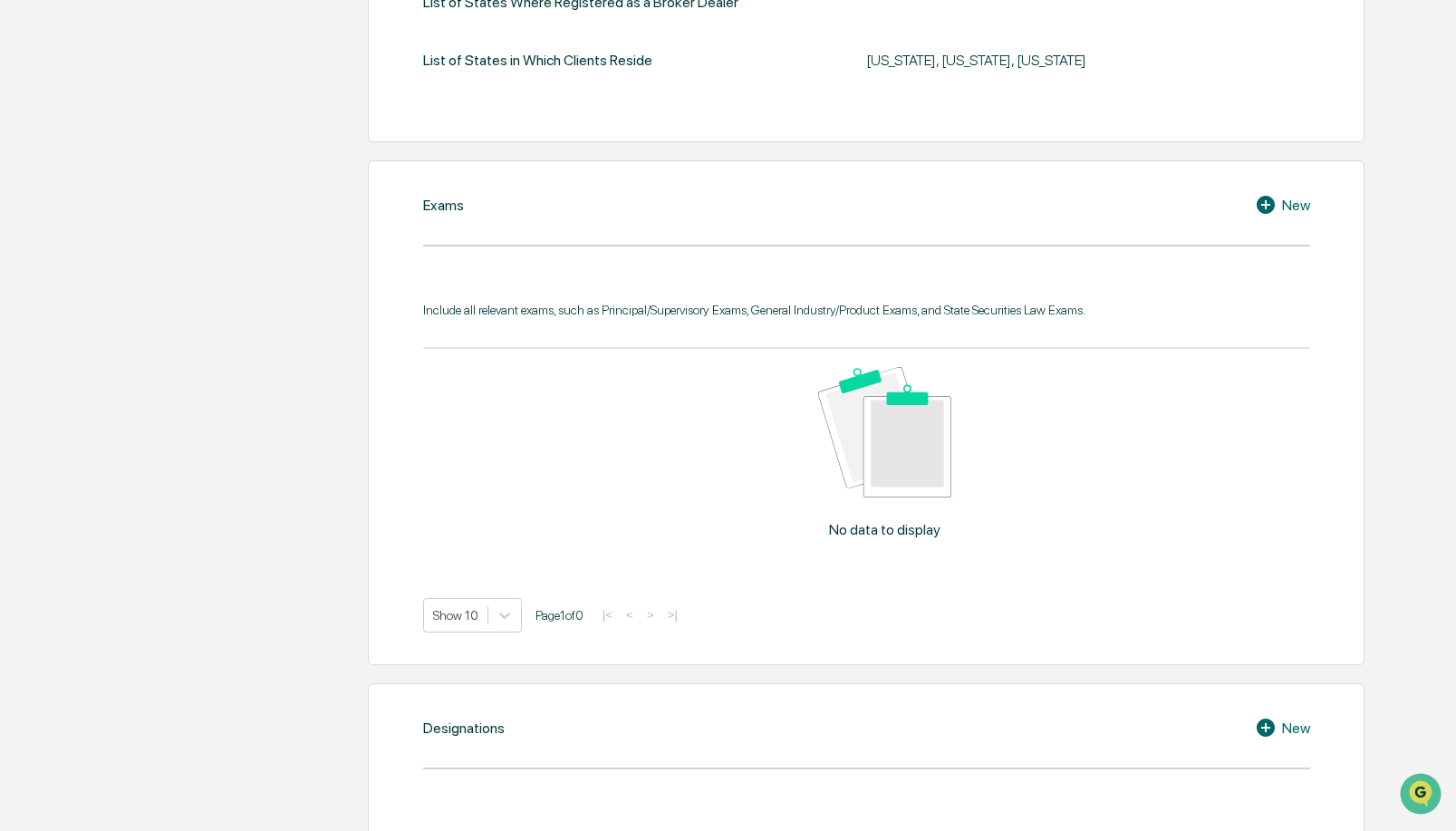
scroll to position [764, 0]
